Goal: Information Seeking & Learning: Learn about a topic

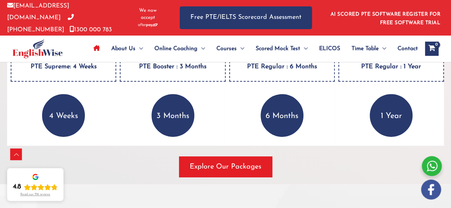
scroll to position [1094, 0]
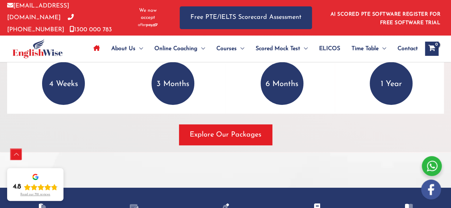
click at [18, 155] on div "Scroll to Top" at bounding box center [16, 154] width 11 height 11
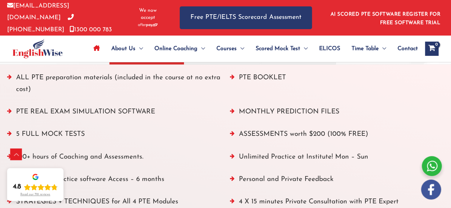
scroll to position [784, 0]
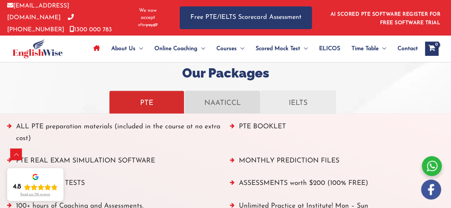
click at [217, 97] on p "NAATICCL" at bounding box center [222, 102] width 64 height 12
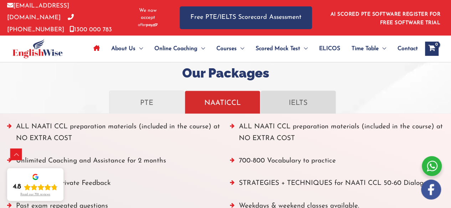
click at [300, 100] on p "IELTS" at bounding box center [298, 102] width 64 height 12
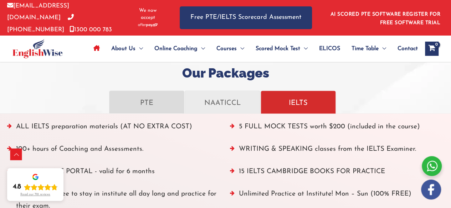
click at [153, 102] on p "PTE" at bounding box center [147, 102] width 64 height 12
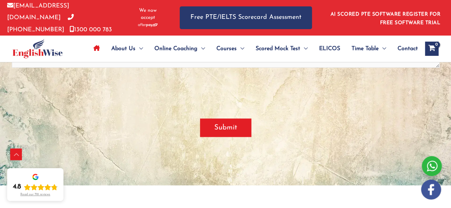
scroll to position [1853, 0]
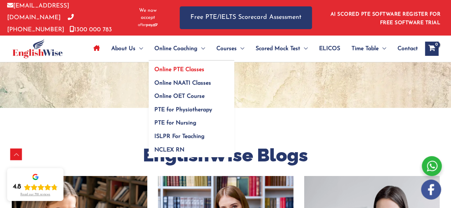
click at [175, 68] on span "Online PTE Classes" at bounding box center [179, 70] width 50 height 6
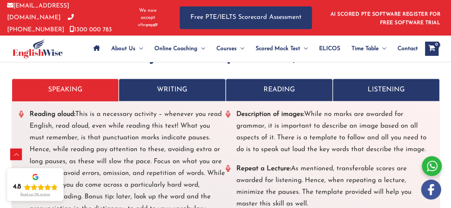
scroll to position [1657, 0]
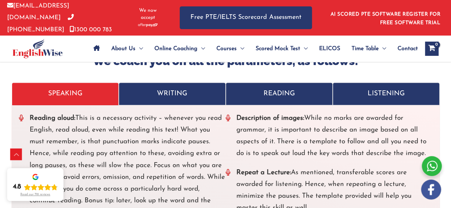
click at [166, 97] on p "WRITING" at bounding box center [171, 94] width 95 height 12
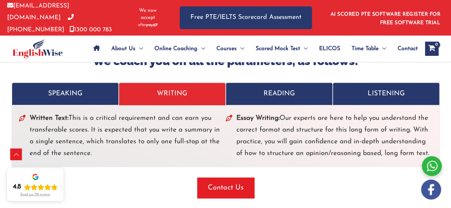
click at [249, 95] on p "READING" at bounding box center [278, 94] width 95 height 12
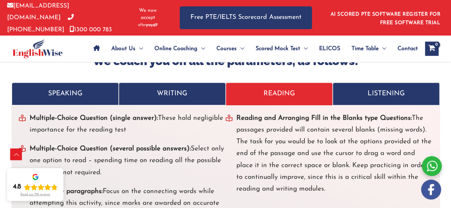
click at [346, 92] on p "LISTENING" at bounding box center [385, 94] width 95 height 12
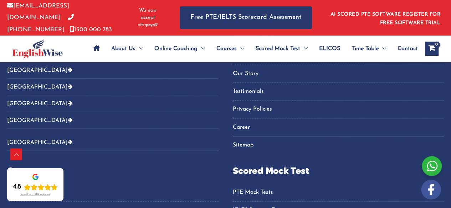
scroll to position [3037, 0]
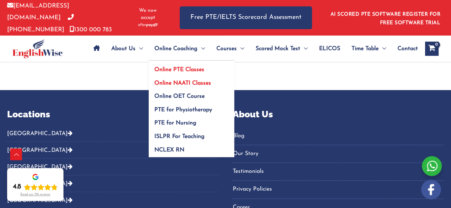
click at [178, 81] on span "Online NAATI Classes" at bounding box center [182, 84] width 57 height 6
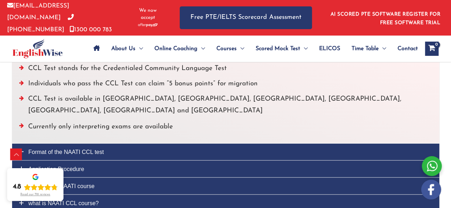
scroll to position [1865, 0]
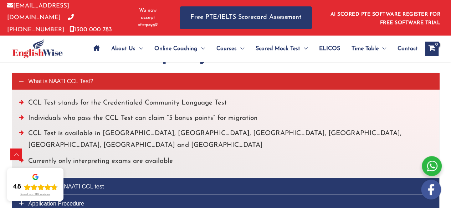
click at [62, 78] on span "What is NAATI CCL Test?" at bounding box center [61, 81] width 65 height 6
click at [16, 78] on link "What is NAATI CCL Test?" at bounding box center [225, 81] width 427 height 17
click at [22, 79] on icon at bounding box center [21, 81] width 4 height 4
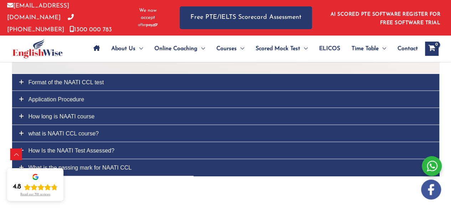
scroll to position [1972, 0]
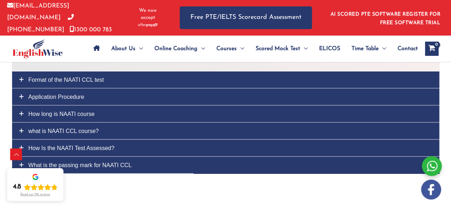
click at [22, 77] on icon at bounding box center [21, 79] width 4 height 4
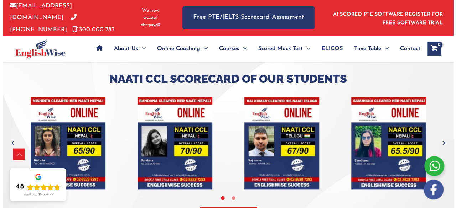
scroll to position [1623, 0]
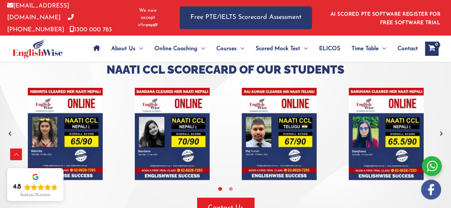
click at [29, 193] on div "Read our 718 reviews" at bounding box center [35, 195] width 30 height 4
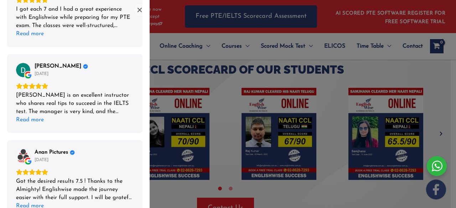
scroll to position [604, 0]
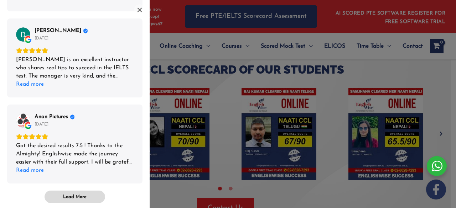
click at [63, 198] on span "Load More" at bounding box center [75, 197] width 24 height 6
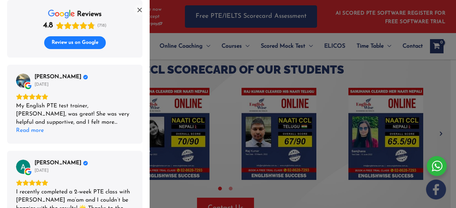
scroll to position [0, 0]
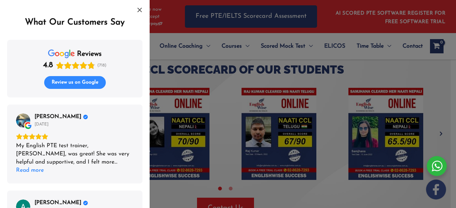
click at [86, 83] on span "Review us on Google" at bounding box center [75, 82] width 47 height 6
click at [76, 21] on div "What Our Customers Say" at bounding box center [74, 22] width 135 height 11
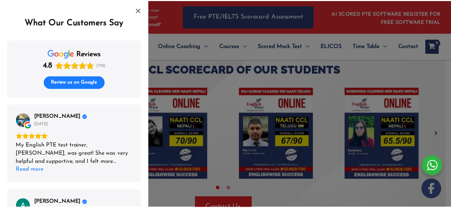
scroll to position [107, 0]
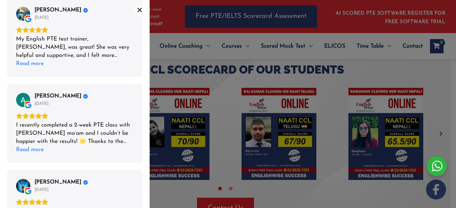
click at [141, 8] on icon "Close" at bounding box center [140, 10] width 6 height 6
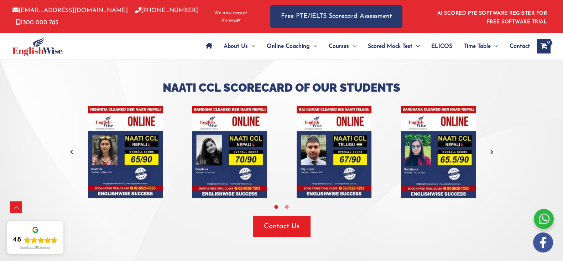
scroll to position [1631, 0]
